Goal: Information Seeking & Learning: Learn about a topic

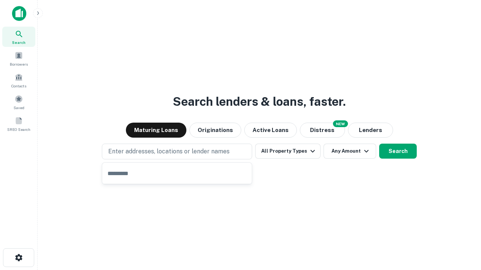
type input "**********"
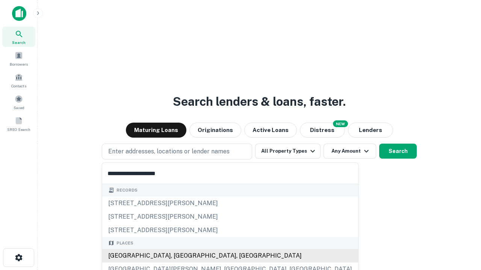
click at [180, 256] on div "[GEOGRAPHIC_DATA], [GEOGRAPHIC_DATA], [GEOGRAPHIC_DATA]" at bounding box center [230, 256] width 256 height 14
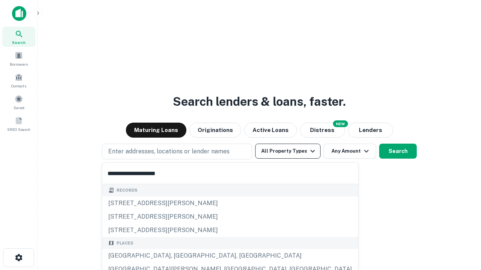
click at [288, 151] on button "All Property Types" at bounding box center [287, 151] width 65 height 15
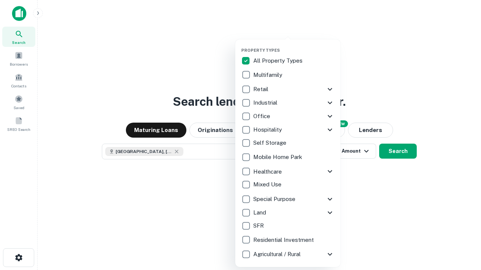
click at [294, 45] on button "button" at bounding box center [293, 45] width 105 height 0
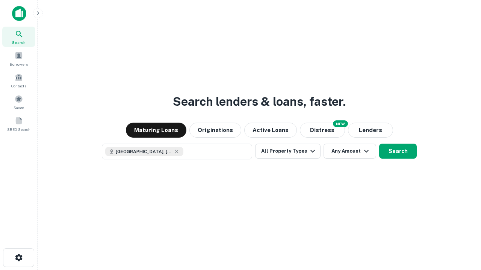
scroll to position [12, 0]
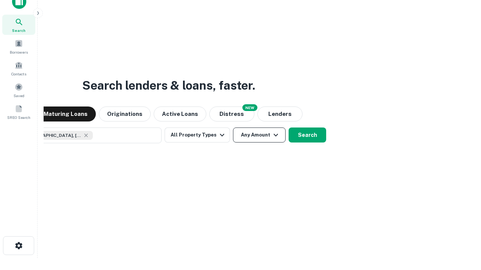
click at [233, 128] on button "Any Amount" at bounding box center [259, 135] width 53 height 15
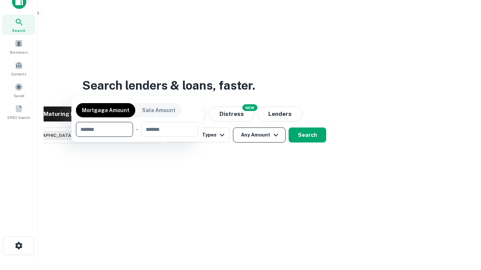
scroll to position [54, 213]
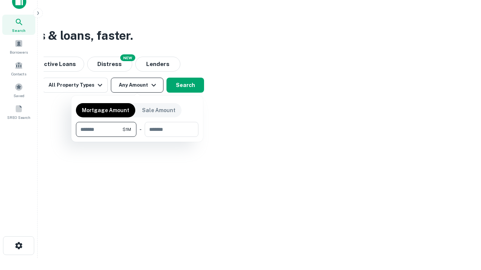
type input "*******"
click at [137, 137] on button "button" at bounding box center [137, 137] width 122 height 0
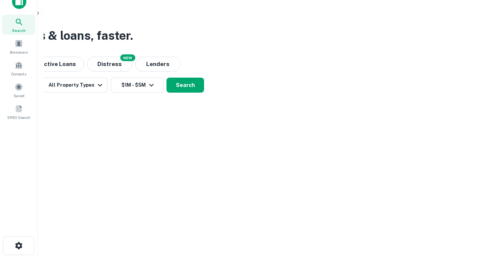
scroll to position [12, 0]
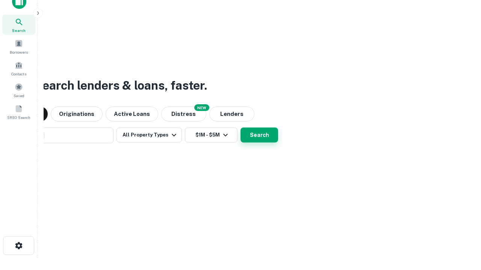
click at [240, 128] on button "Search" at bounding box center [259, 135] width 38 height 15
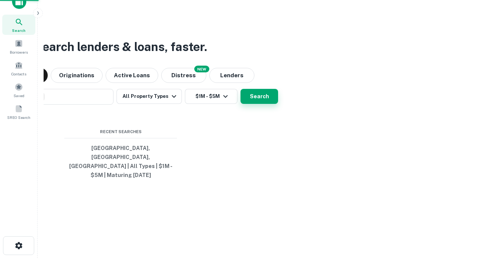
scroll to position [24, 213]
